Goal: Go to known website: Go to known website

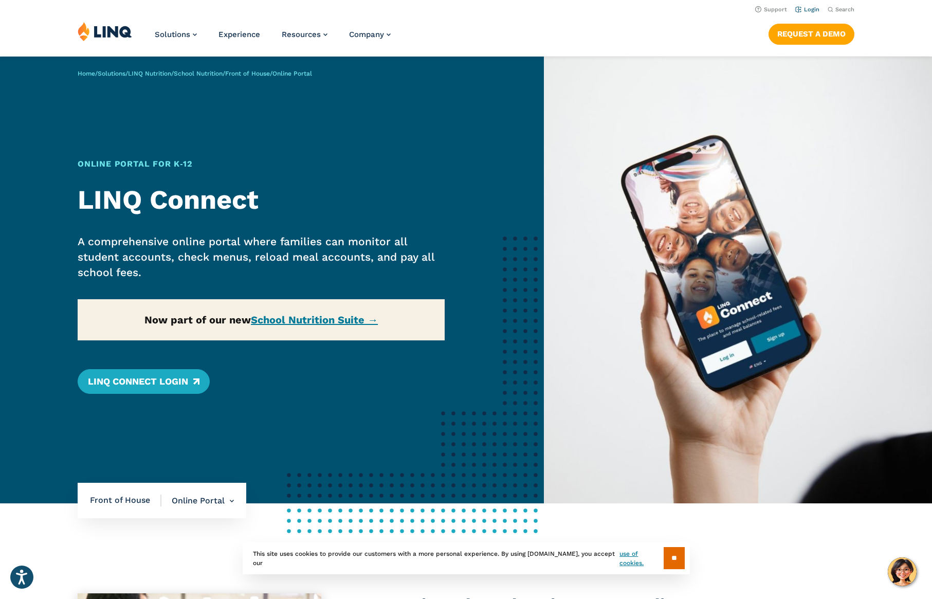
click at [801, 6] on link "Login" at bounding box center [807, 9] width 24 height 7
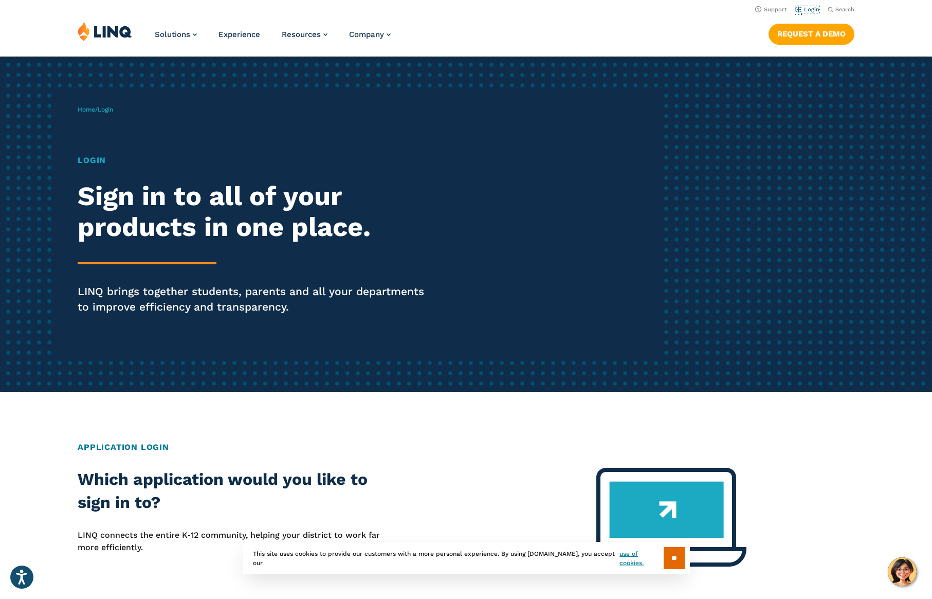
click at [797, 6] on link "Login" at bounding box center [807, 9] width 24 height 7
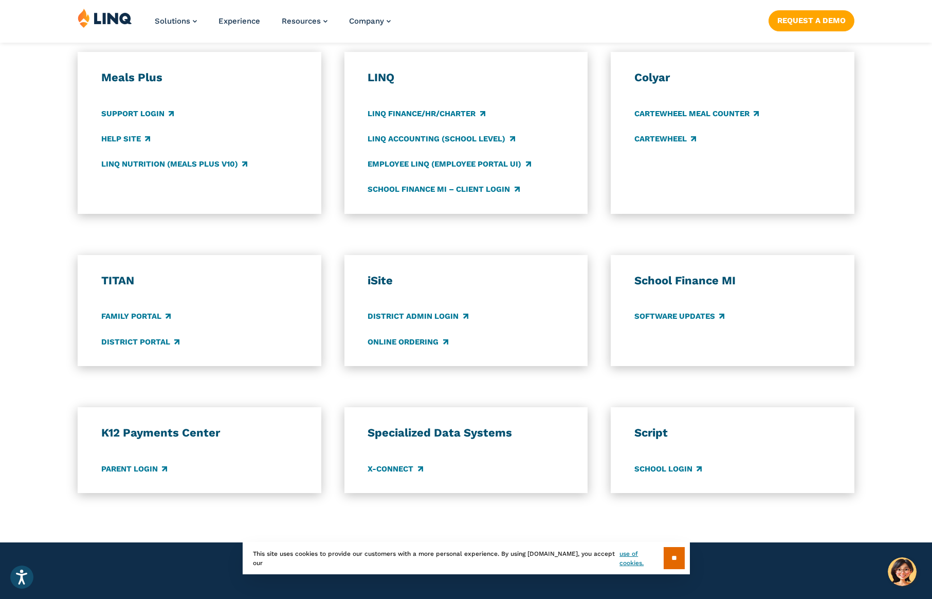
scroll to position [617, 0]
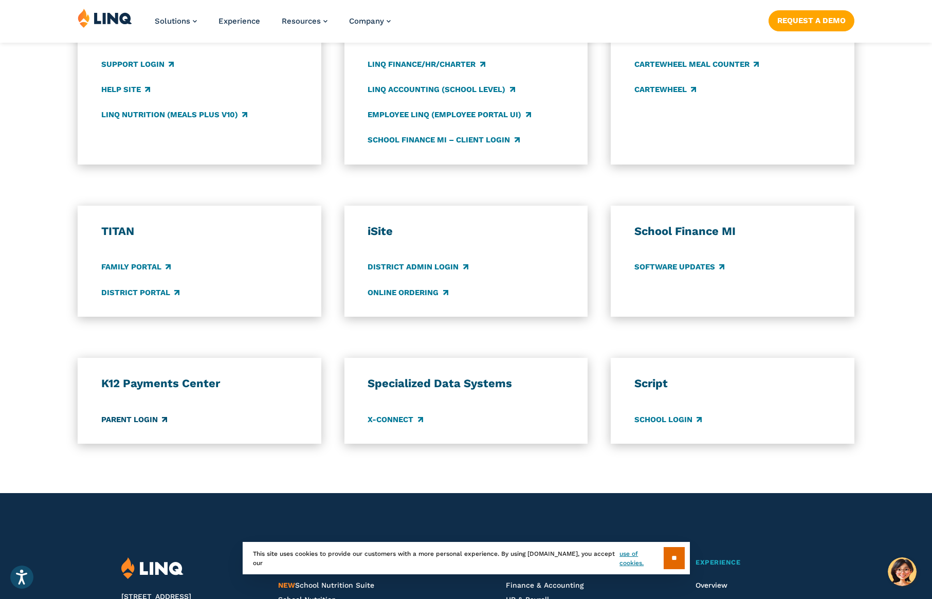
click at [139, 420] on link "Parent Login" at bounding box center [134, 419] width 66 height 11
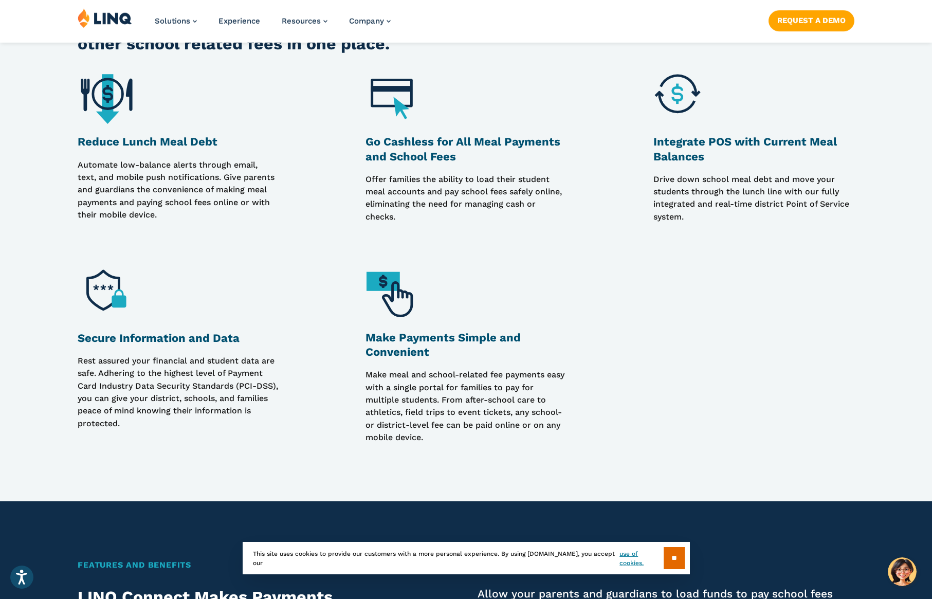
scroll to position [918, 0]
